Goal: Task Accomplishment & Management: Complete application form

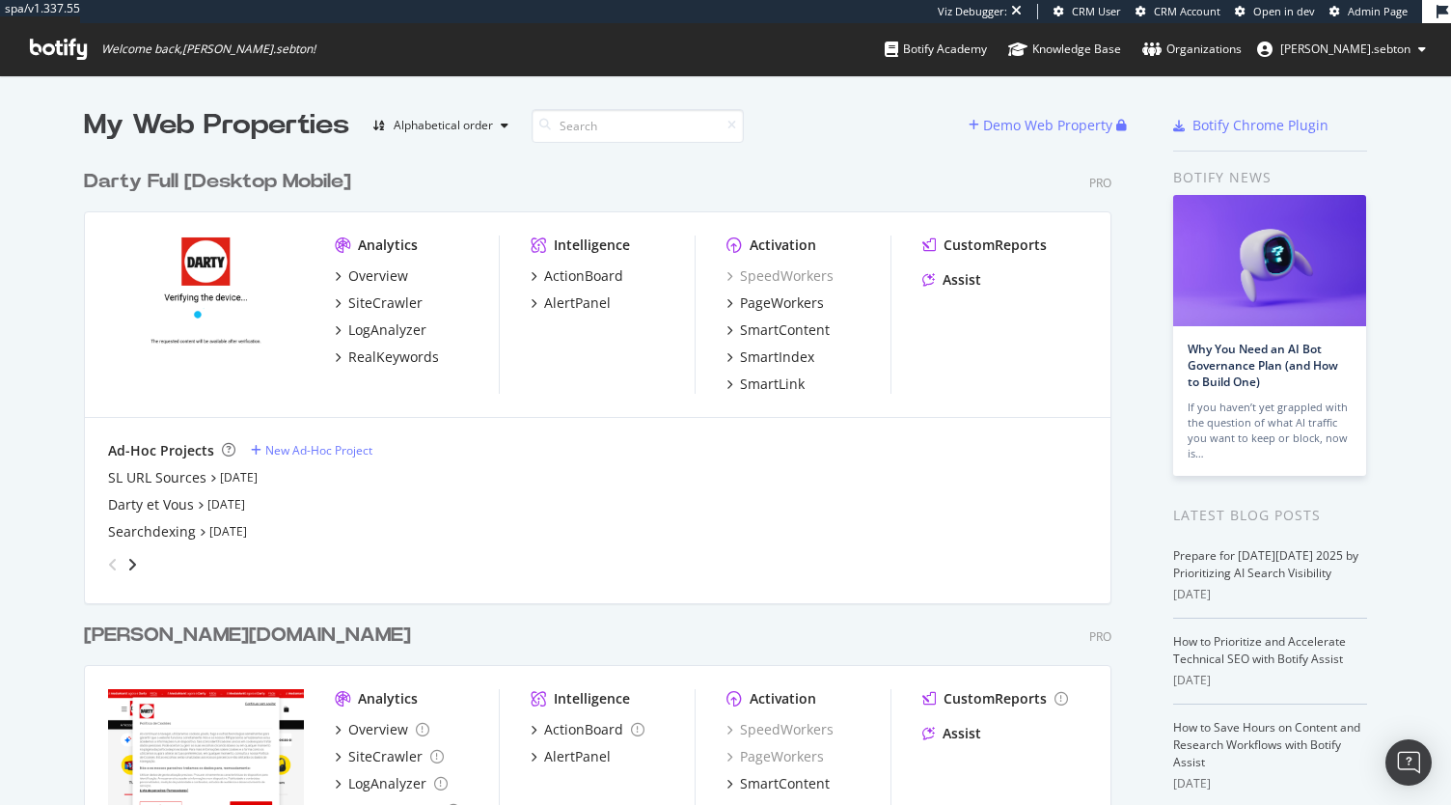
scroll to position [3390, 1027]
click at [297, 448] on div "New Ad-Hoc Project" at bounding box center [318, 450] width 107 height 16
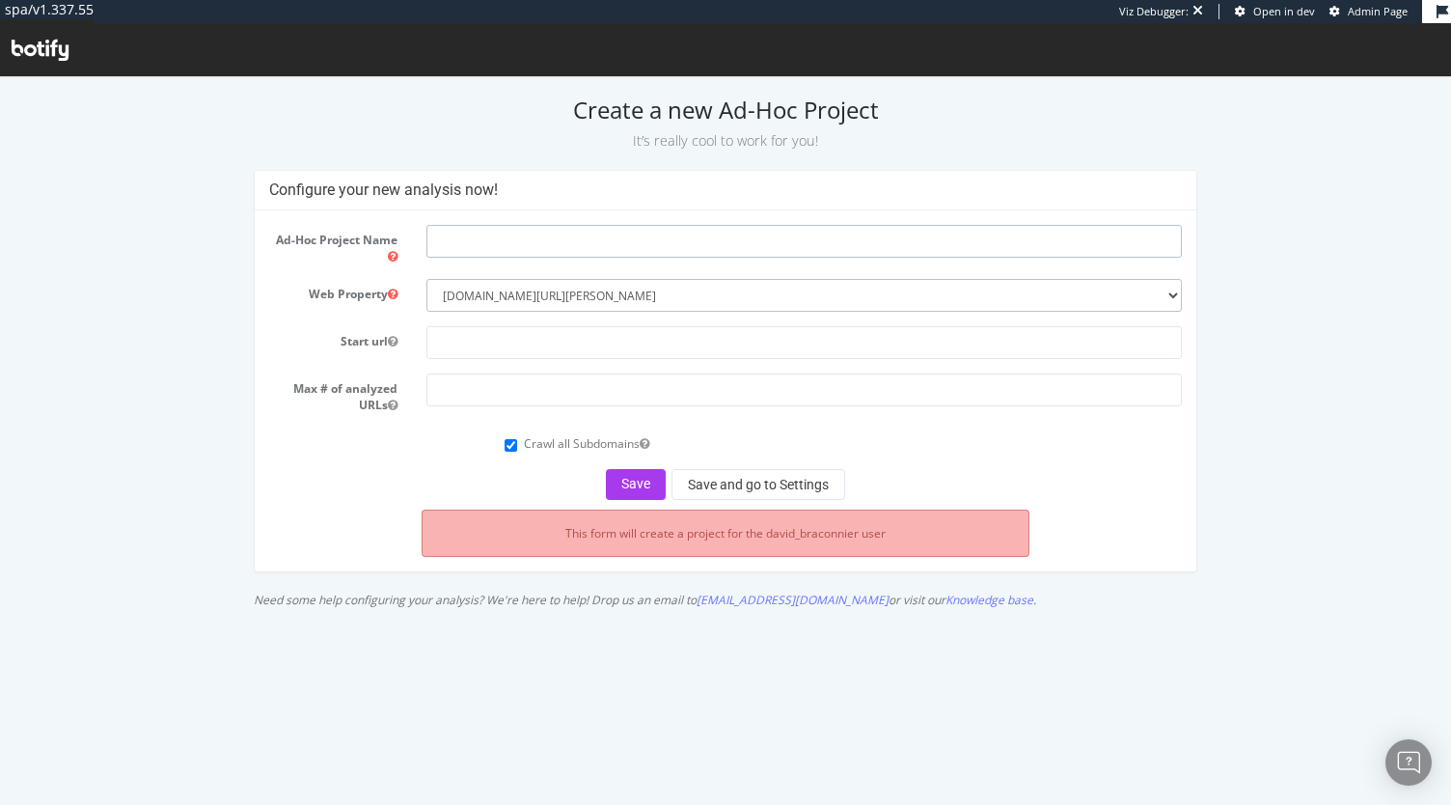
click at [490, 248] on input "text" at bounding box center [803, 241] width 755 height 33
type input "Darty Full Logs"
click at [454, 351] on input "text" at bounding box center [803, 342] width 755 height 33
click at [560, 292] on select "--------- www.fnac.com/ fnac.es www.darty.com/ www.vandenborre.be/ www.natureet…" at bounding box center [803, 295] width 755 height 33
click at [426, 279] on select "--------- www.fnac.com/ fnac.es www.darty.com/ www.vandenborre.be/ www.natureet…" at bounding box center [803, 295] width 755 height 33
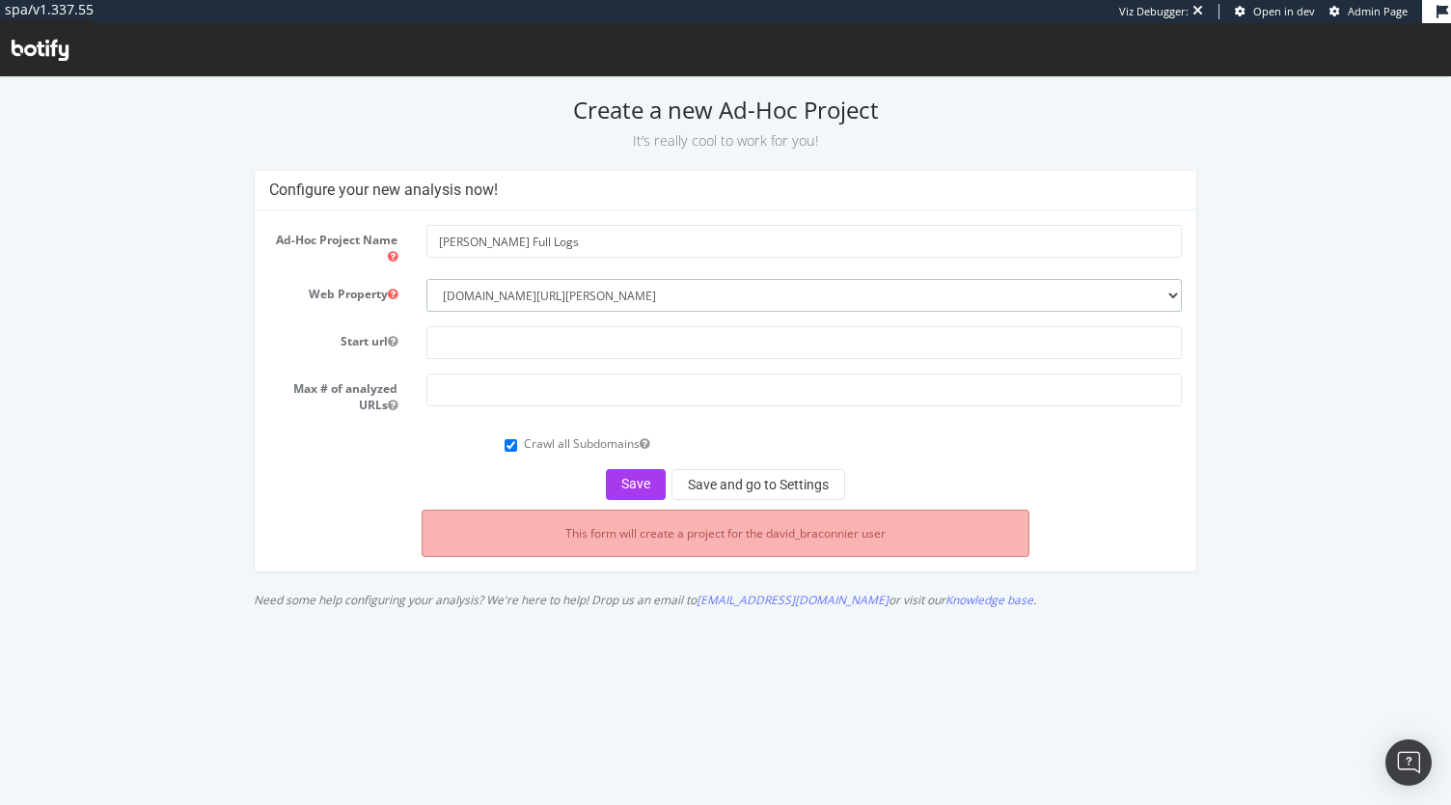
click at [517, 305] on select "--------- www.fnac.com/ fnac.es www.darty.com/ www.vandenborre.be/ www.natureet…" at bounding box center [803, 295] width 755 height 33
click at [504, 288] on select "--------- www.fnac.com/ fnac.es www.darty.com/ www.vandenborre.be/ www.natureet…" at bounding box center [803, 295] width 755 height 33
click at [573, 333] on input "text" at bounding box center [803, 342] width 755 height 33
paste input "[URL][PERSON_NAME][DOMAIN_NAME]"
type input "https://darty.com/"
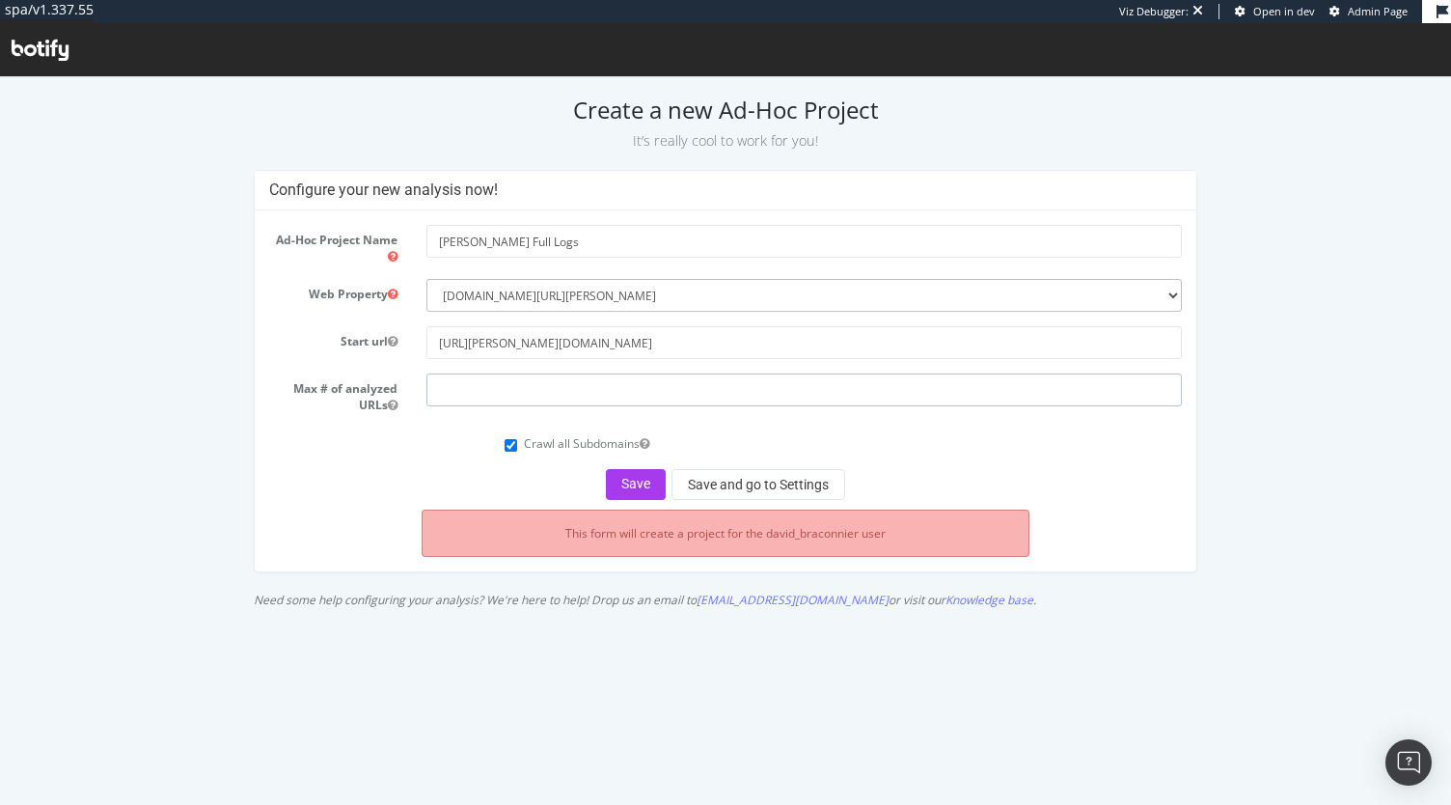
click at [523, 393] on input "number" at bounding box center [803, 389] width 755 height 33
type input "1500"
click at [642, 480] on button "Save" at bounding box center [636, 484] width 60 height 31
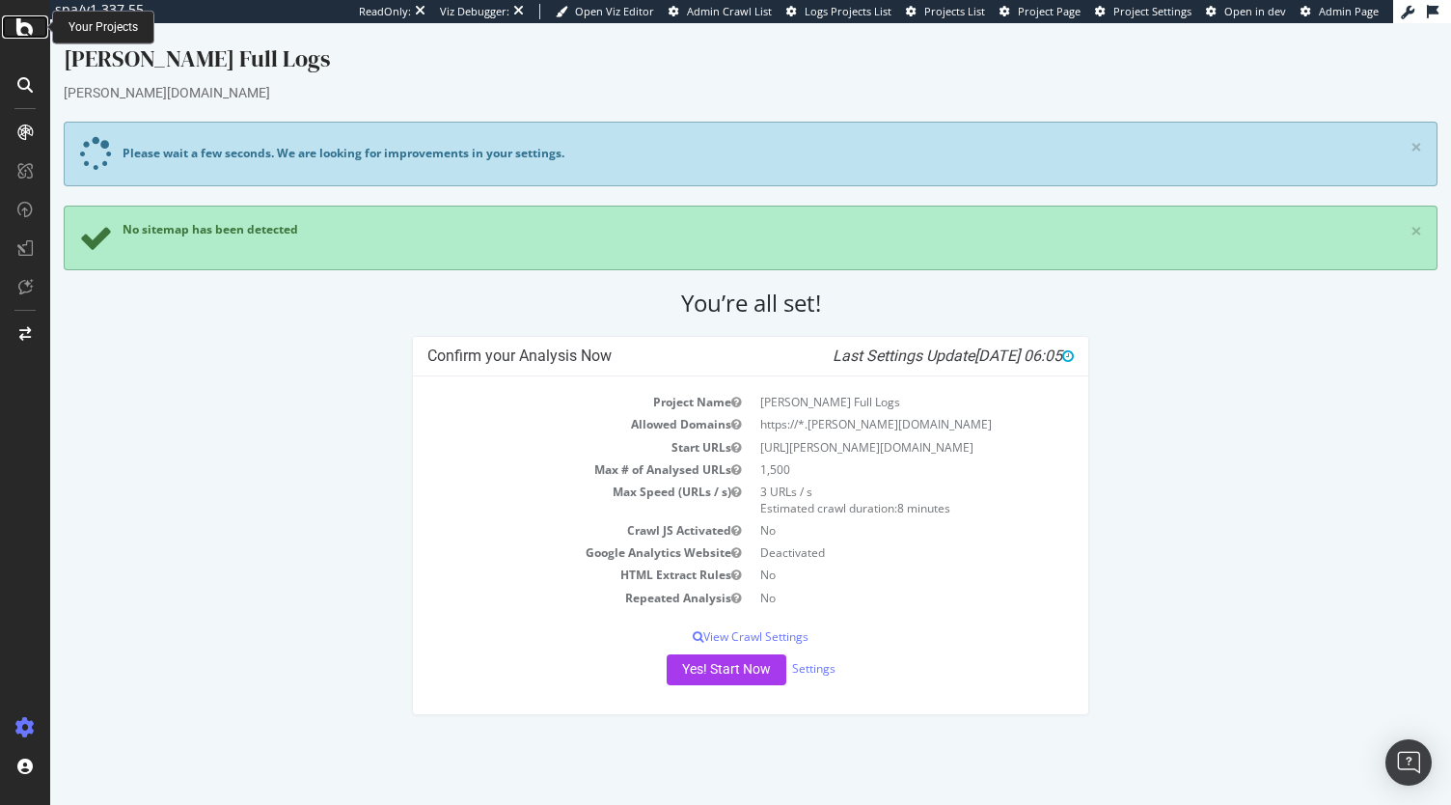
click at [25, 38] on icon at bounding box center [24, 26] width 17 height 23
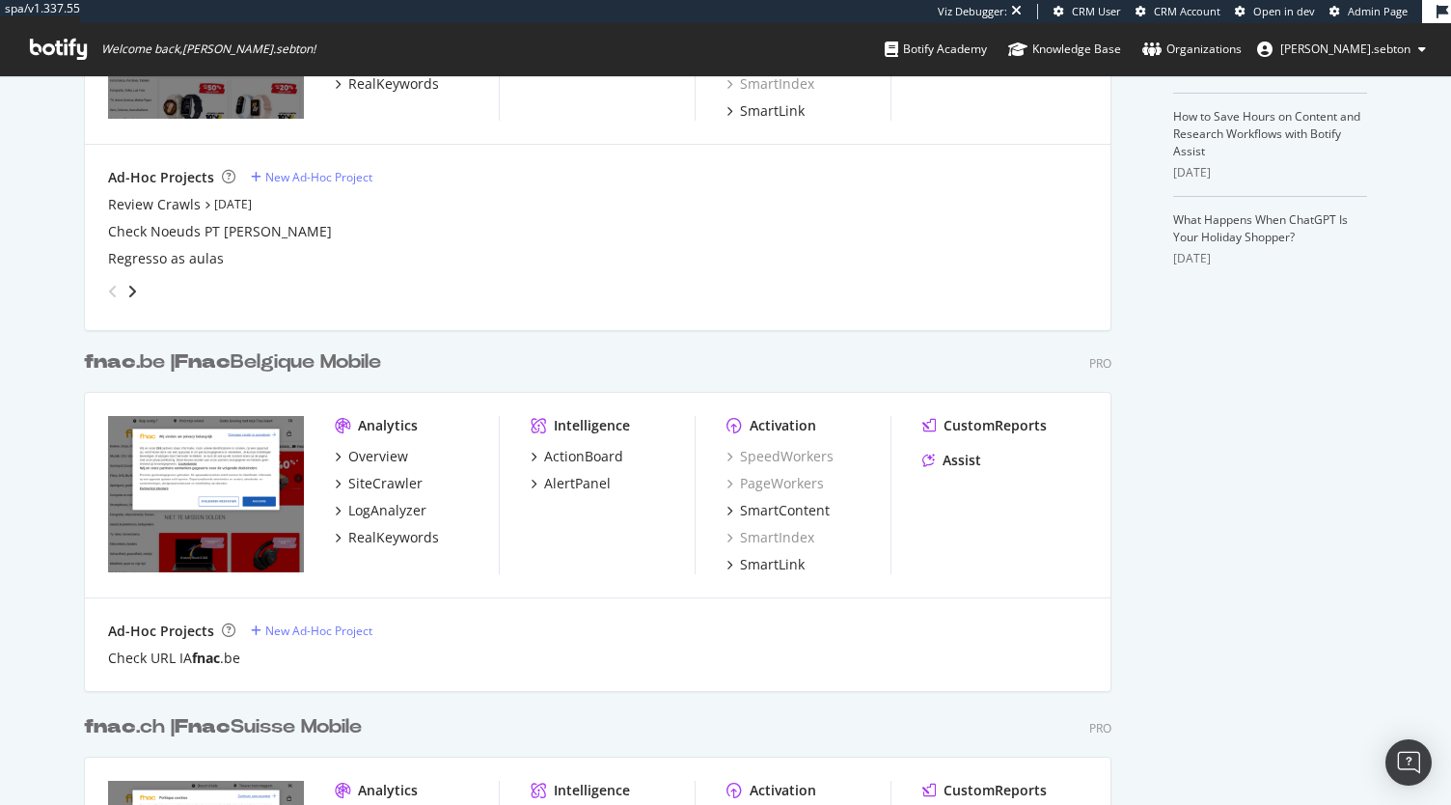
scroll to position [1310, 0]
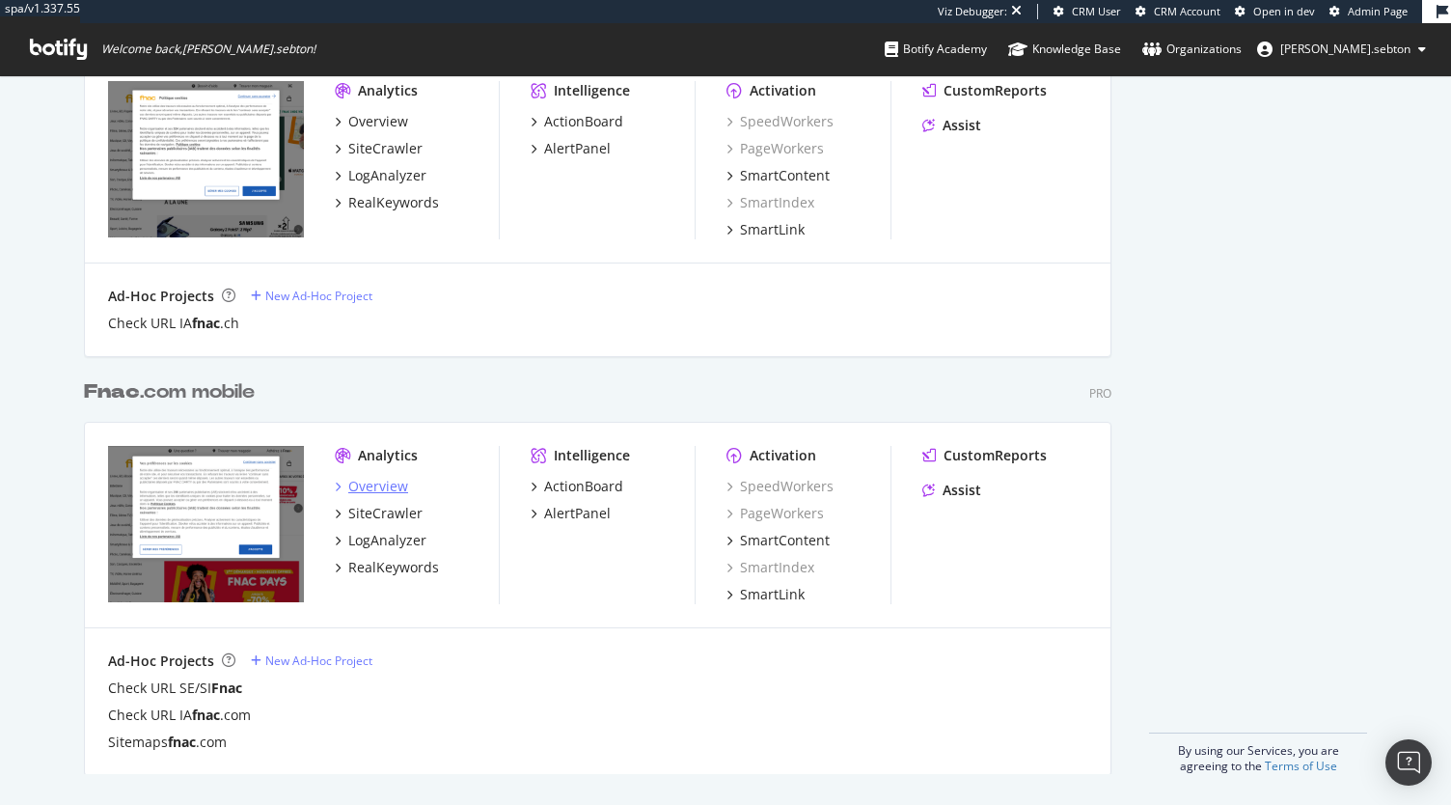
type input "fnac"
click at [372, 477] on div "Overview" at bounding box center [378, 486] width 60 height 19
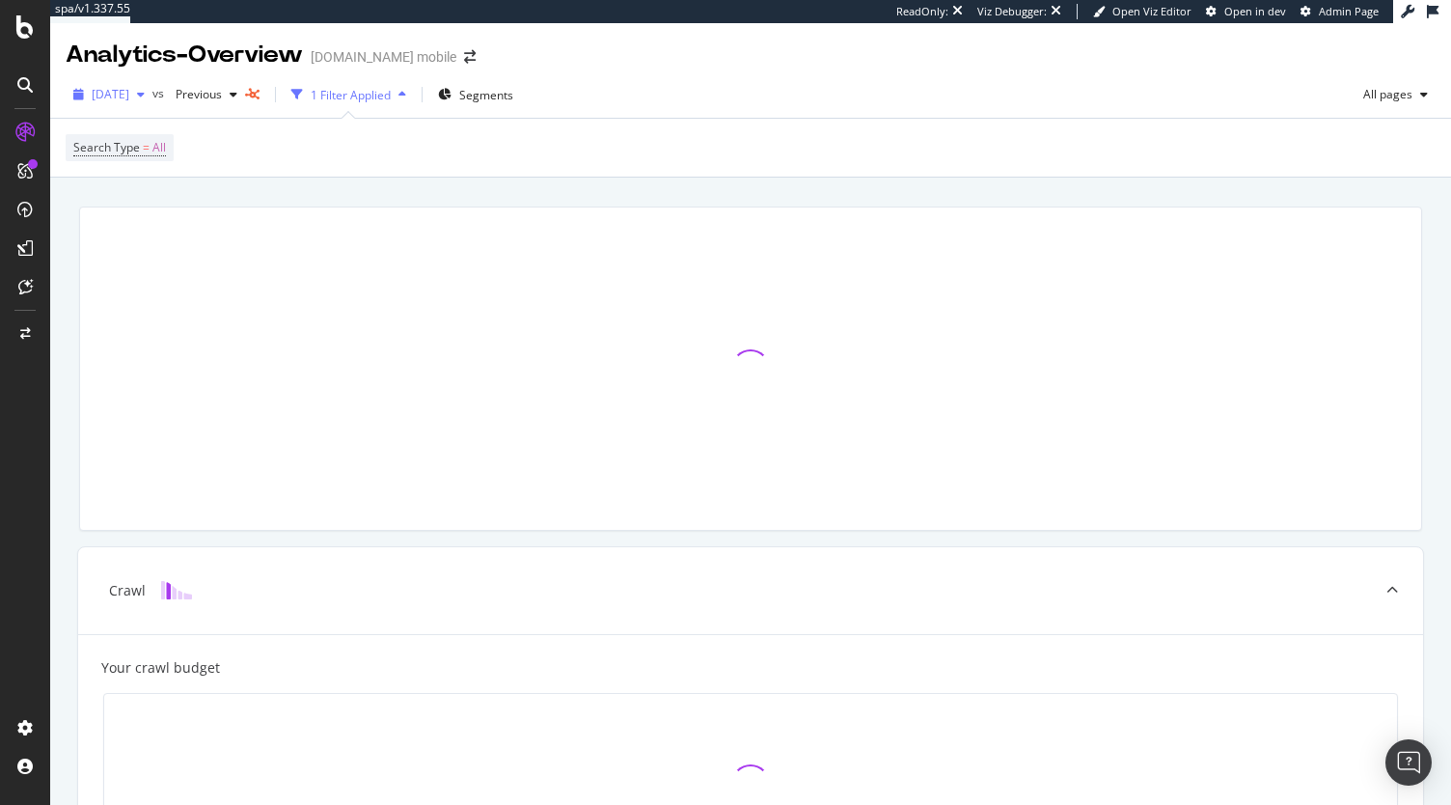
click at [151, 82] on div "2025 Oct. 1st" at bounding box center [109, 94] width 87 height 29
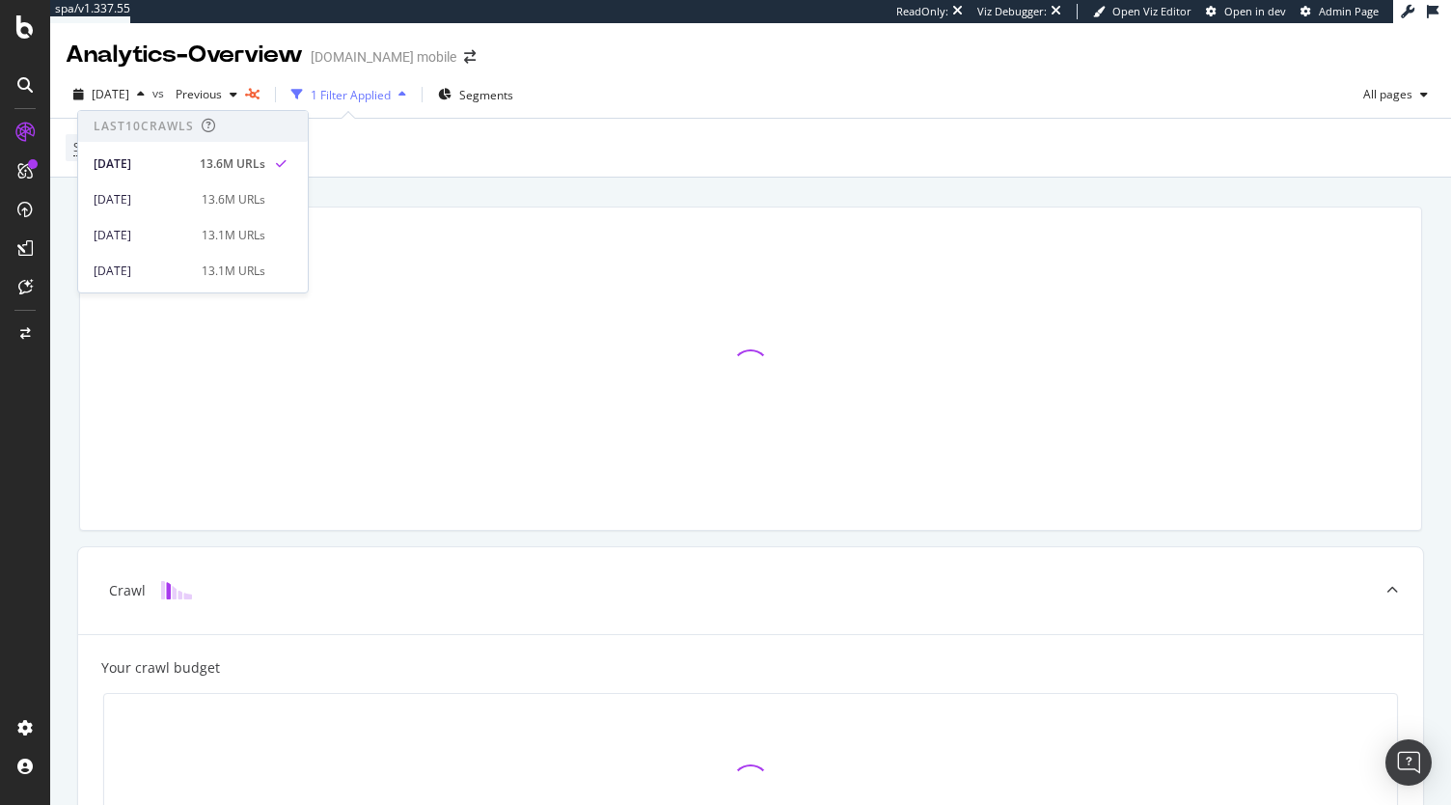
click at [390, 161] on div "Search Type = All" at bounding box center [751, 148] width 1370 height 58
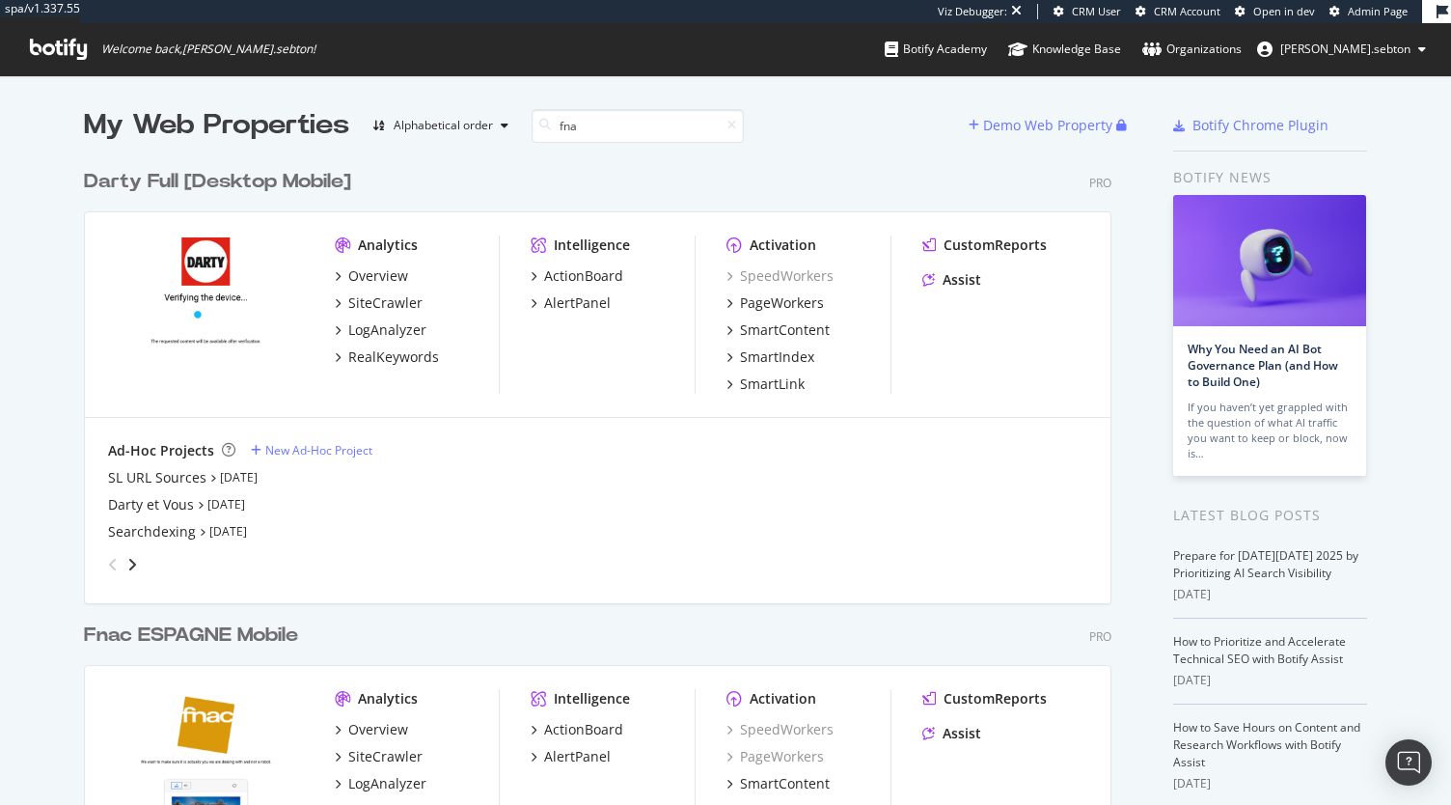
type input "fnac"
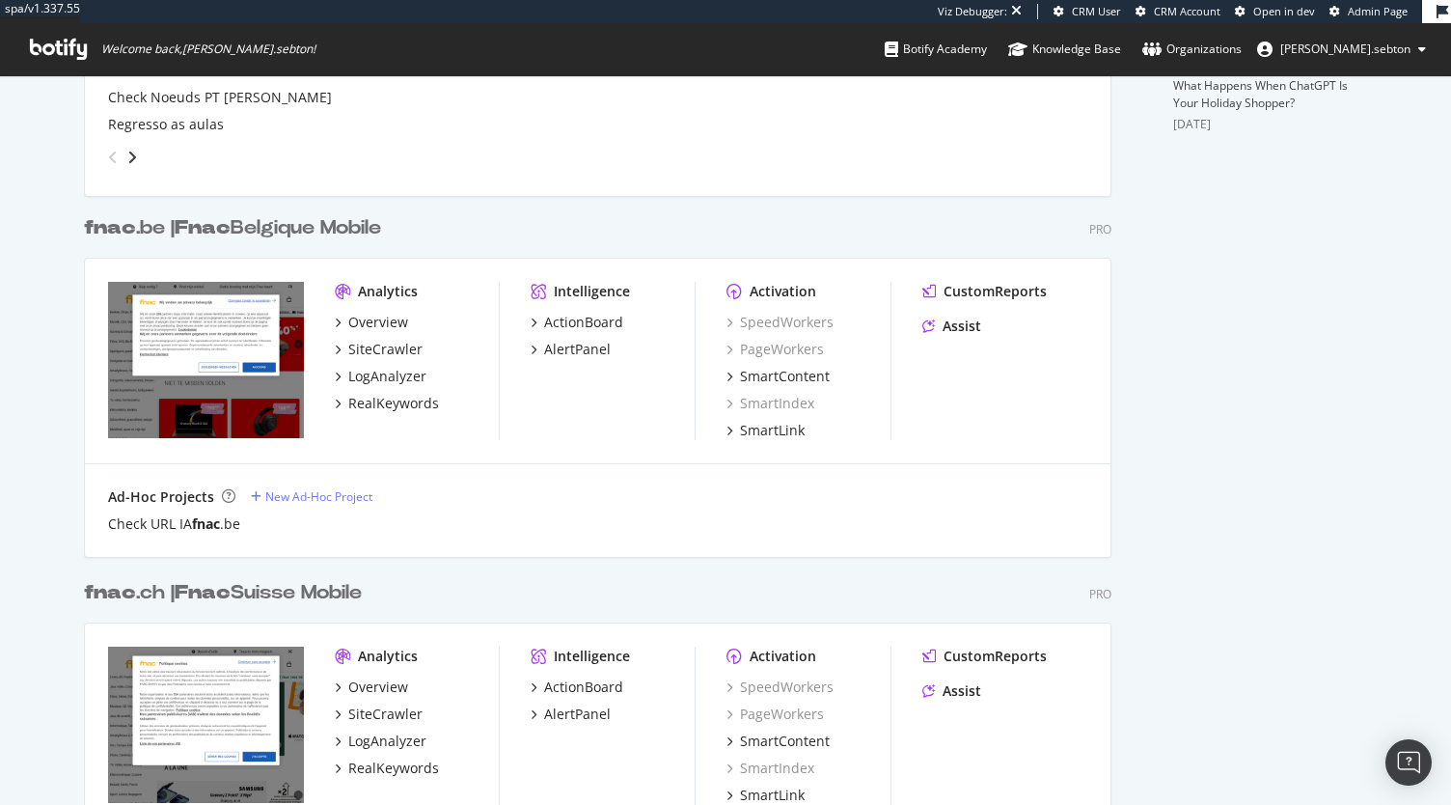
scroll to position [1310, 0]
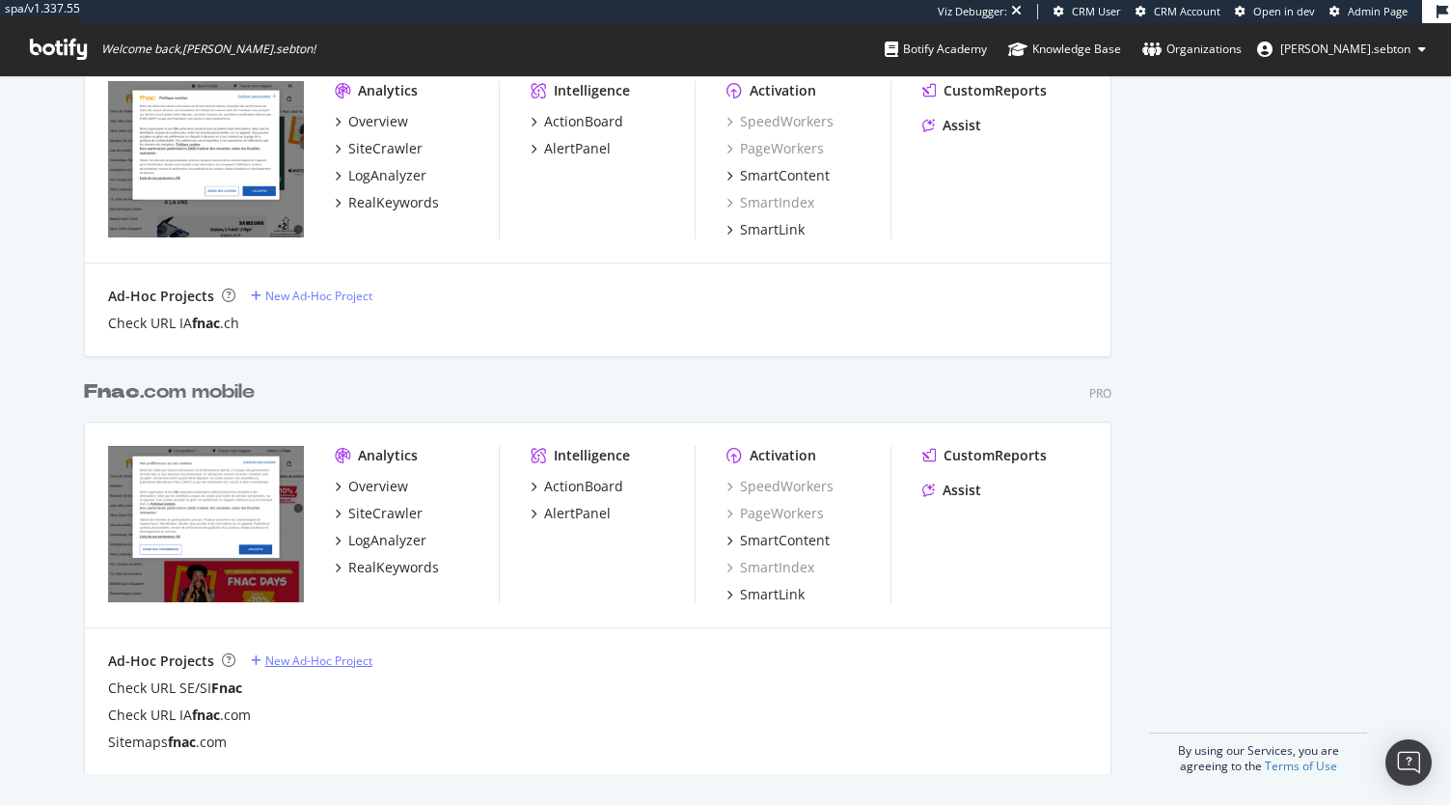
type input "fnac"
click at [306, 667] on div "New Ad-Hoc Project" at bounding box center [318, 660] width 107 height 16
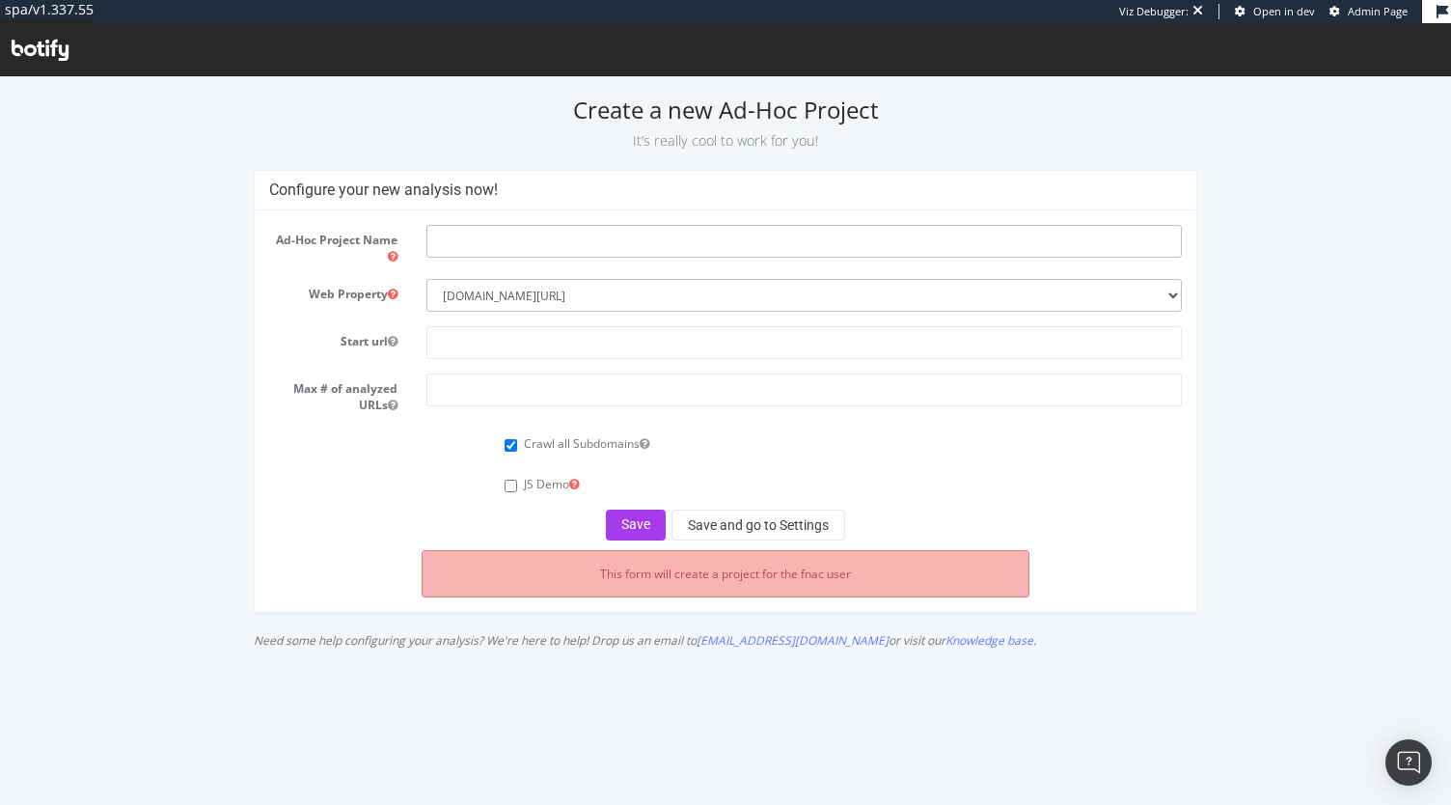
click at [455, 241] on input "text" at bounding box center [803, 241] width 755 height 33
type input "Fnac Full Logs"
click at [656, 337] on input "text" at bounding box center [803, 342] width 755 height 33
paste input "[URL][DOMAIN_NAME]"
type input "[URL][DOMAIN_NAME]"
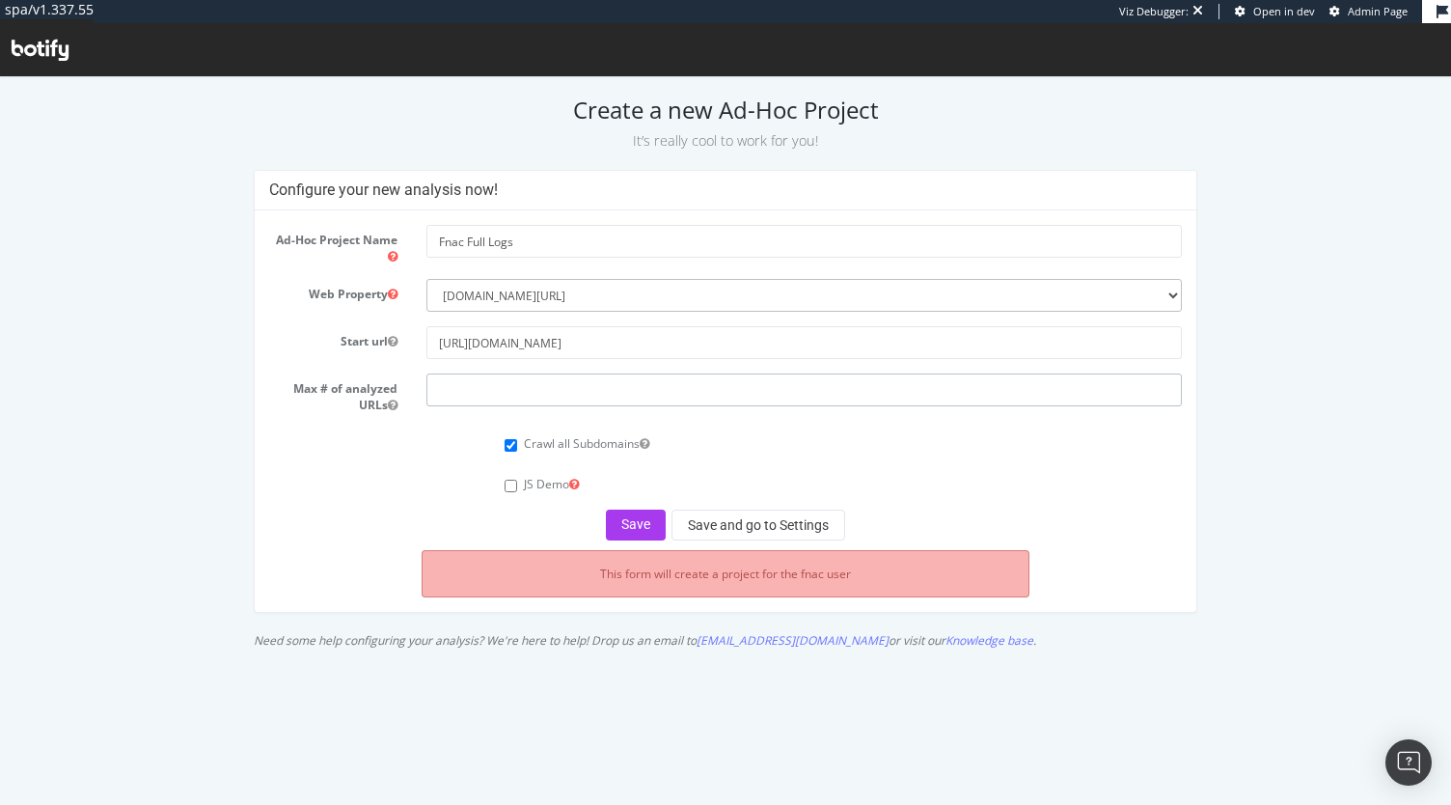
click at [564, 400] on input "number" at bounding box center [803, 389] width 755 height 33
type input "1500"
click at [577, 484] on icon at bounding box center [574, 484] width 10 height 12
click at [630, 526] on button "Save" at bounding box center [636, 524] width 60 height 31
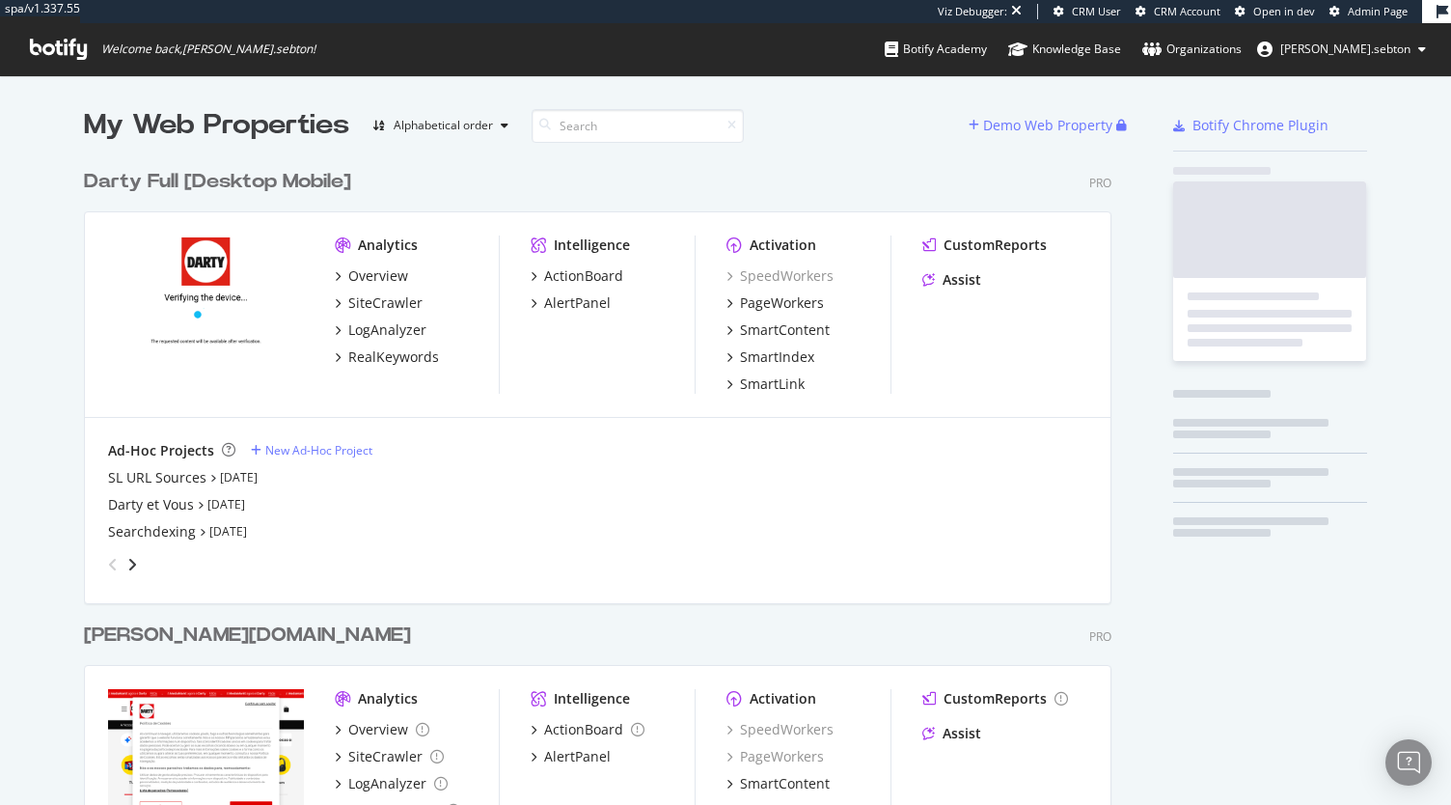
scroll to position [789, 1421]
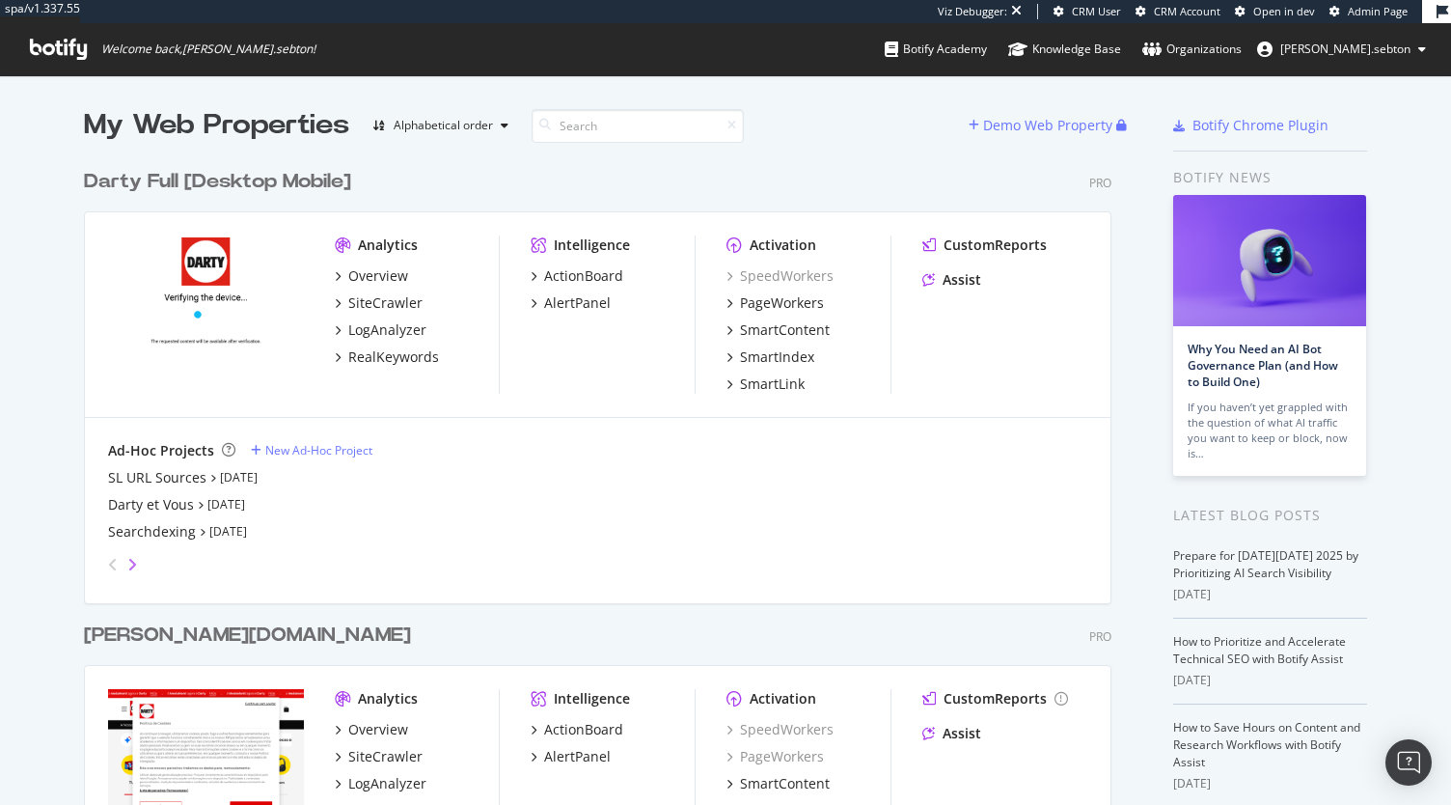
click at [127, 561] on icon "angle-right" at bounding box center [132, 564] width 10 height 15
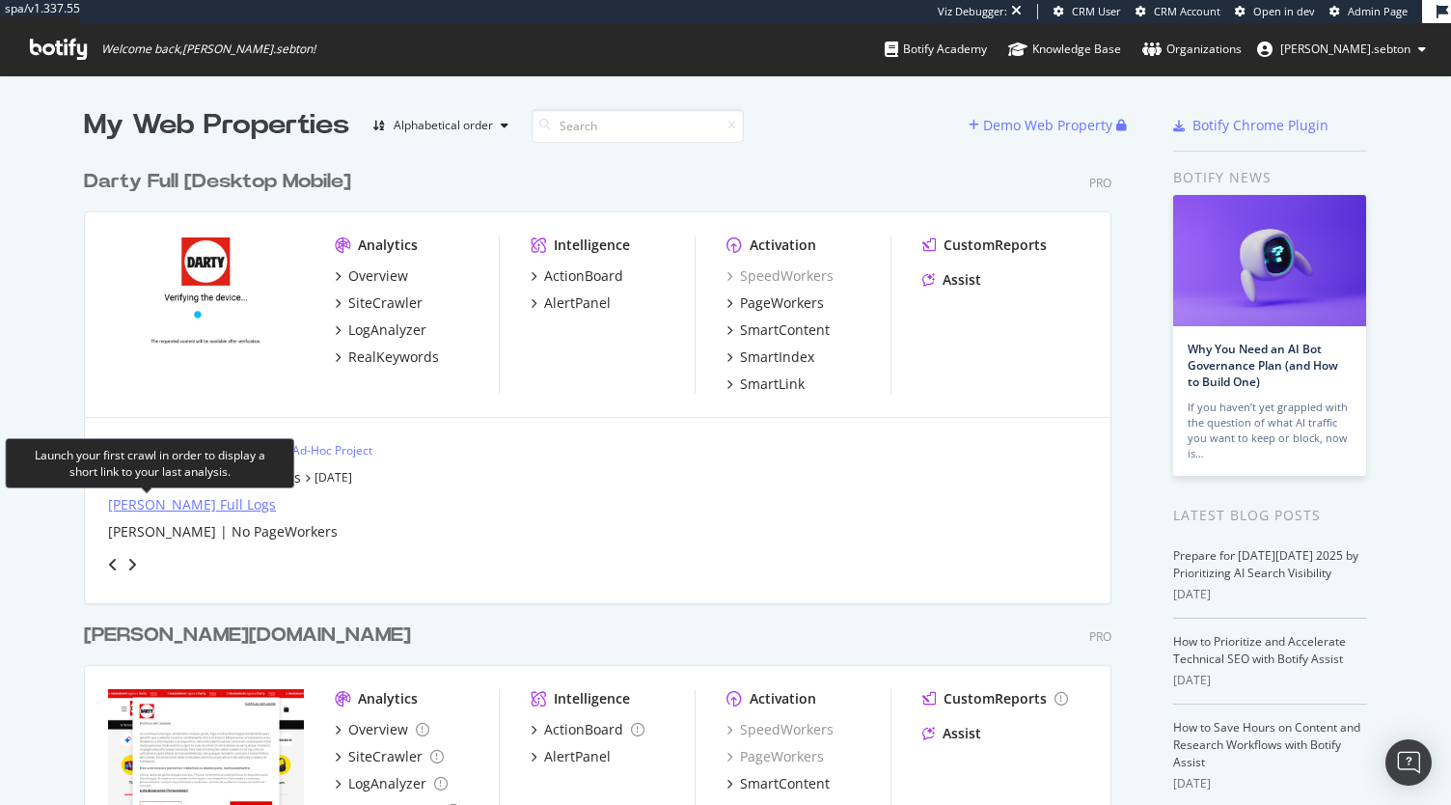
click at [176, 501] on div "[PERSON_NAME] Full Logs" at bounding box center [192, 504] width 168 height 19
